Goal: Information Seeking & Learning: Compare options

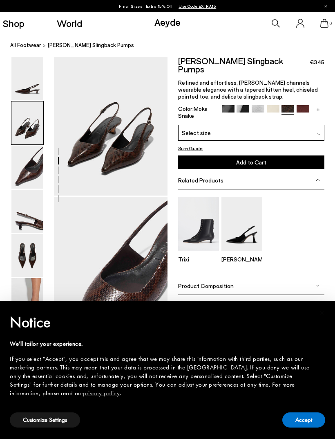
scroll to position [112, 0]
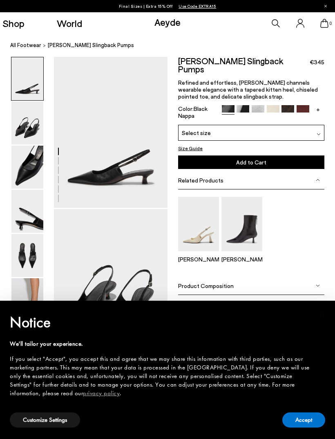
scroll to position [0, 0]
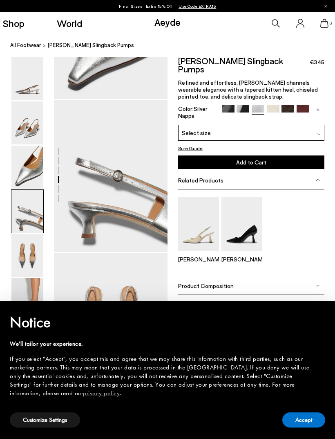
scroll to position [420, 0]
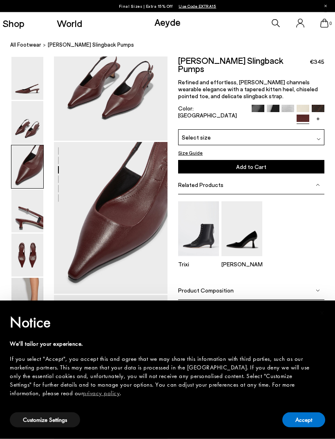
scroll to position [220, 0]
